Goal: Find specific page/section

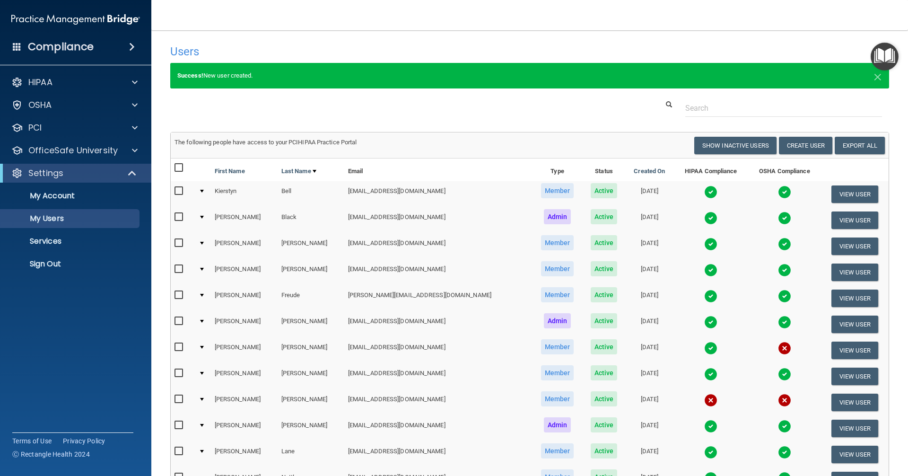
select select "20"
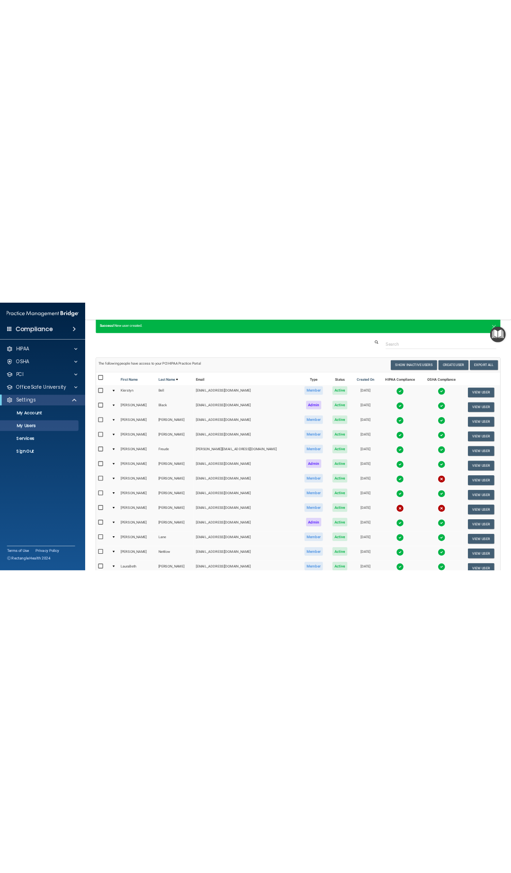
scroll to position [34, 0]
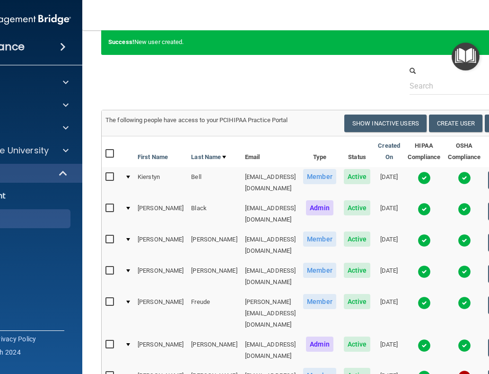
click at [201, 1] on nav "Toggle navigation Kaitlyn Black dentalcare1@sbcglobal.net Manage My Enterprise …" at bounding box center [320, 15] width 476 height 30
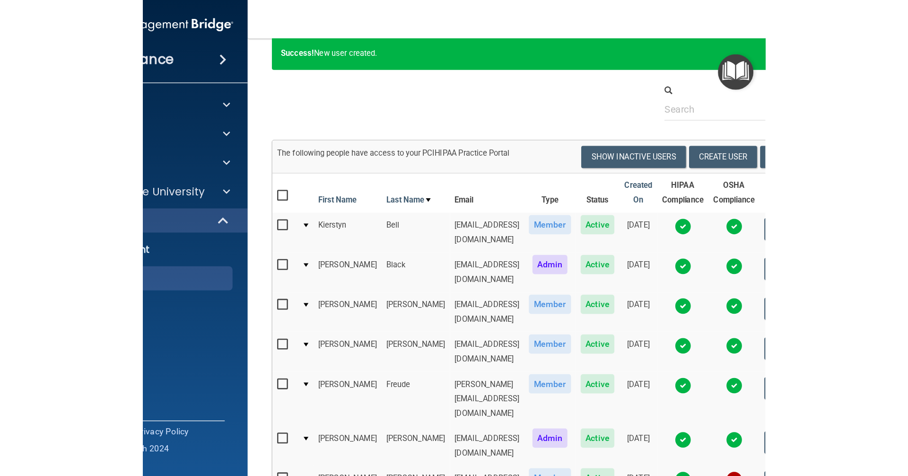
scroll to position [0, 0]
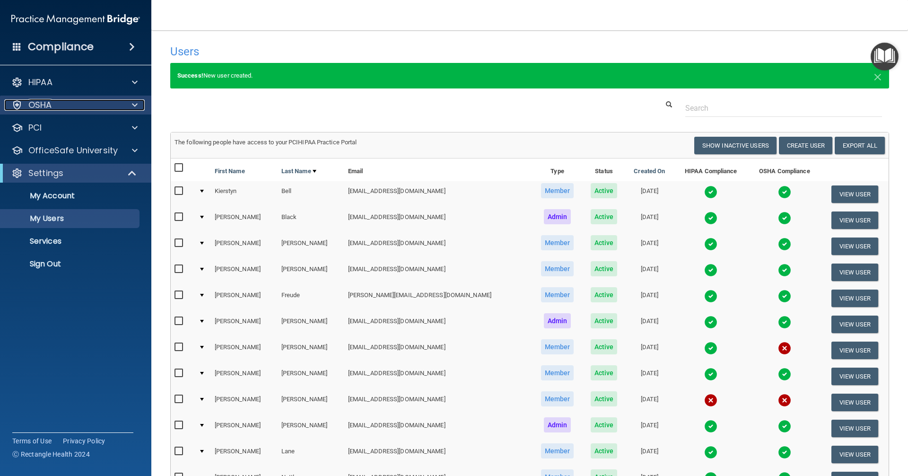
click at [64, 105] on div "OSHA" at bounding box center [62, 104] width 117 height 11
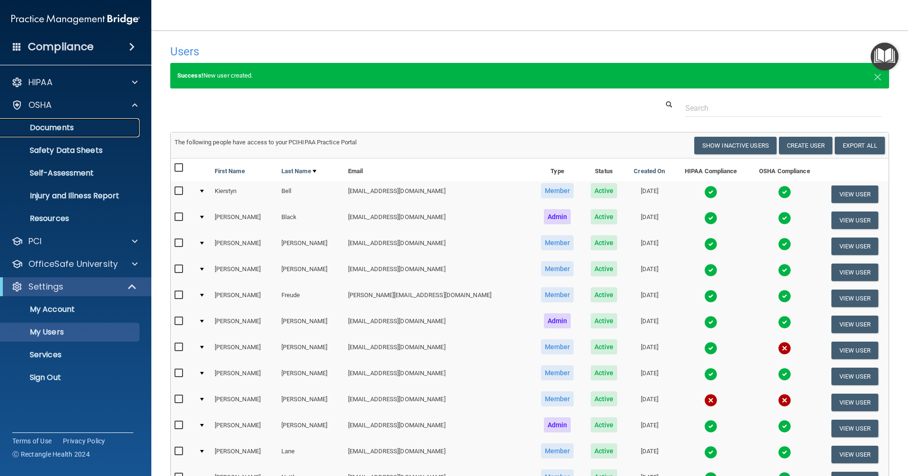
click at [79, 131] on p "Documents" at bounding box center [70, 127] width 129 height 9
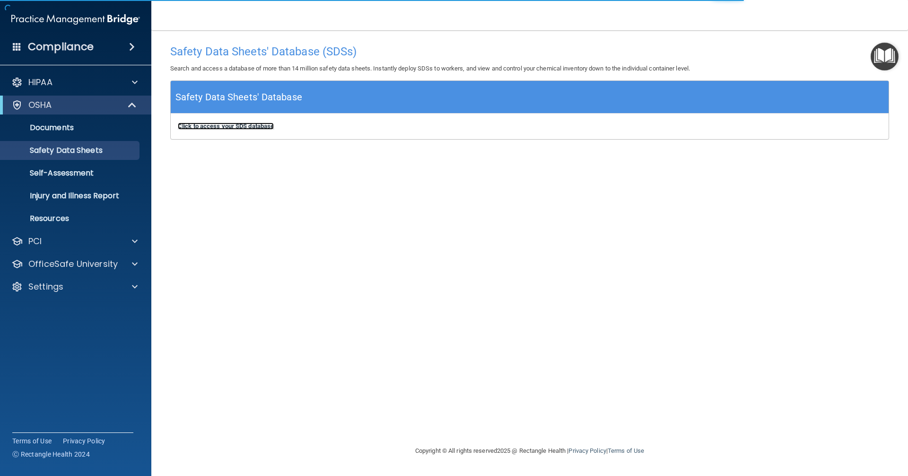
click at [228, 128] on b "Click to access your SDS database" at bounding box center [226, 125] width 96 height 7
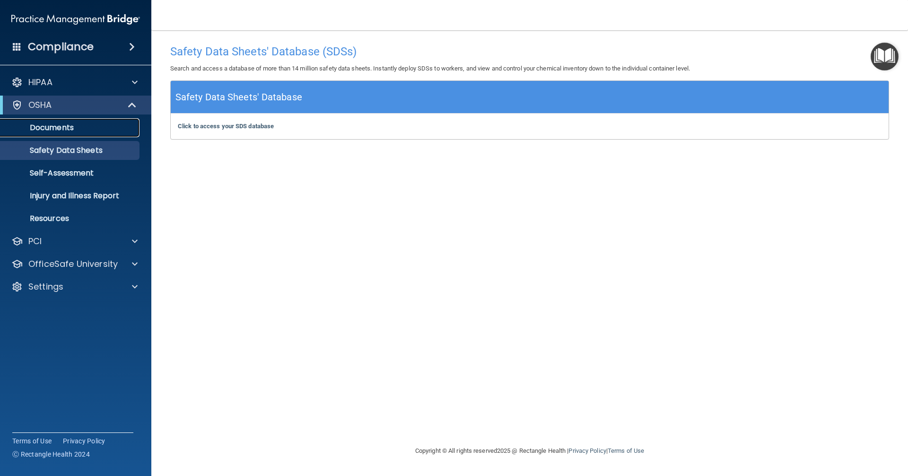
click at [62, 128] on p "Documents" at bounding box center [70, 127] width 129 height 9
